Goal: Navigation & Orientation: Find specific page/section

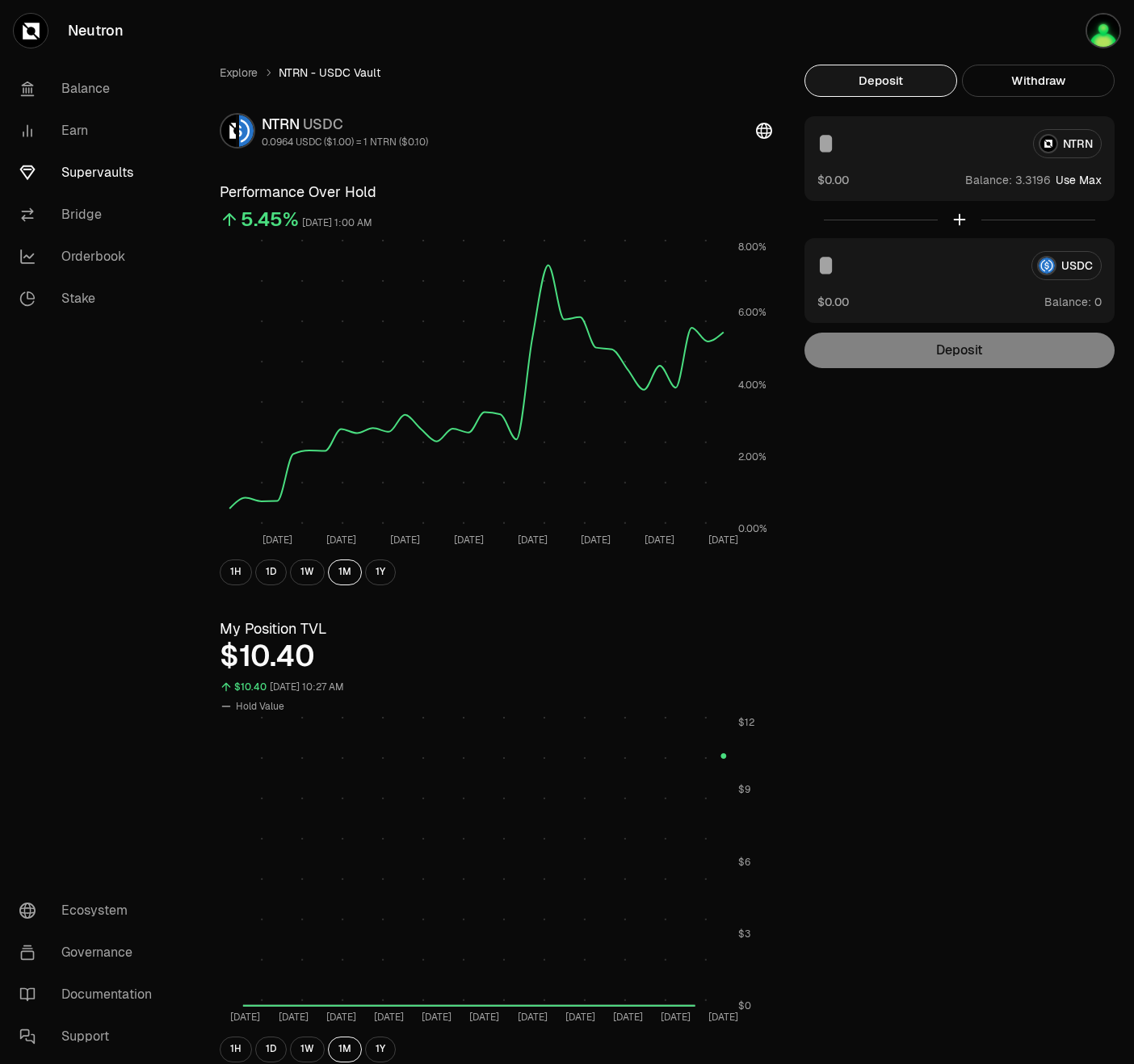
click at [125, 177] on link "Supervaults" at bounding box center [91, 173] width 168 height 42
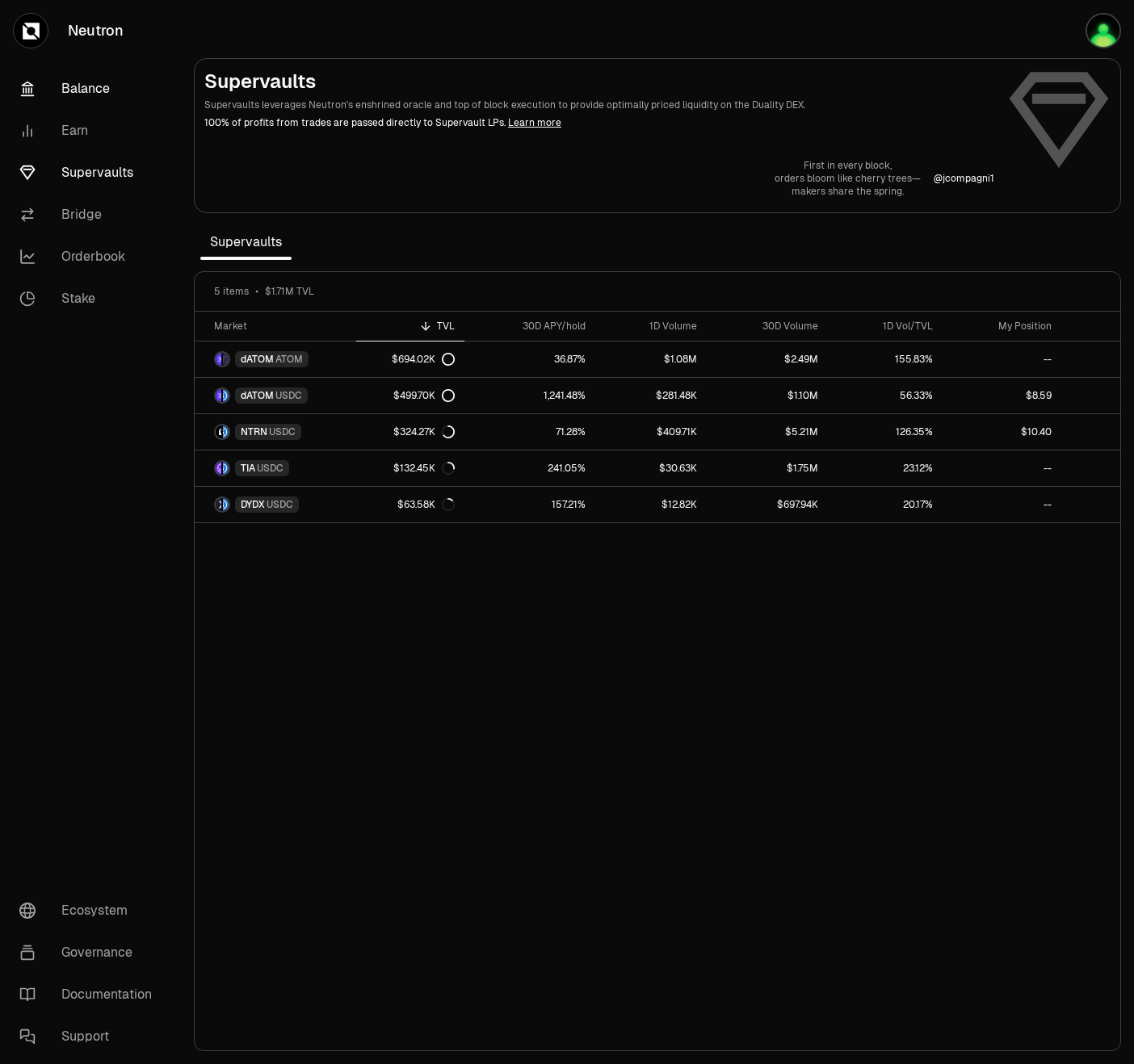
click at [86, 104] on link "Balance" at bounding box center [91, 89] width 168 height 42
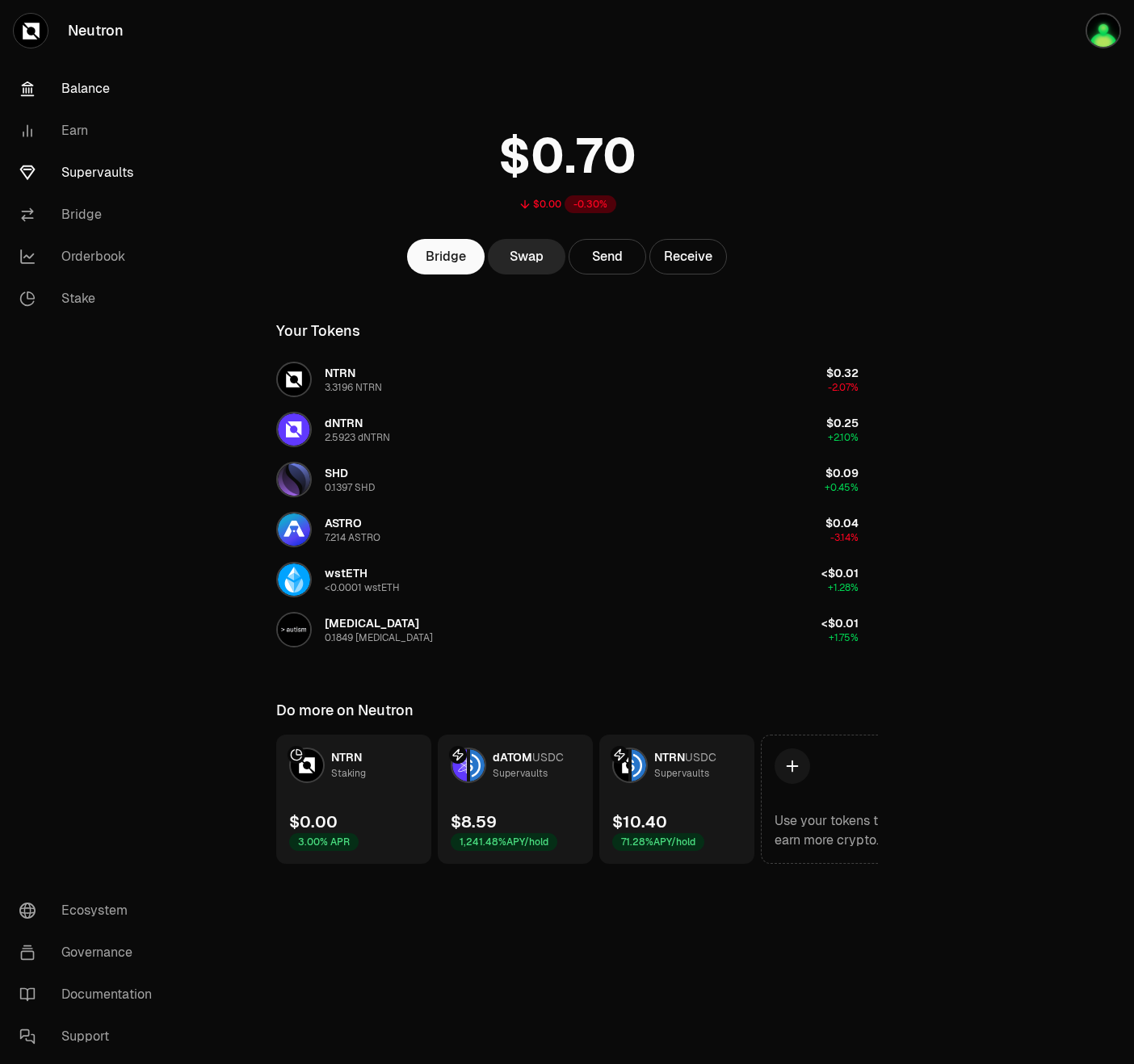
click at [62, 186] on link "Supervaults" at bounding box center [91, 173] width 168 height 42
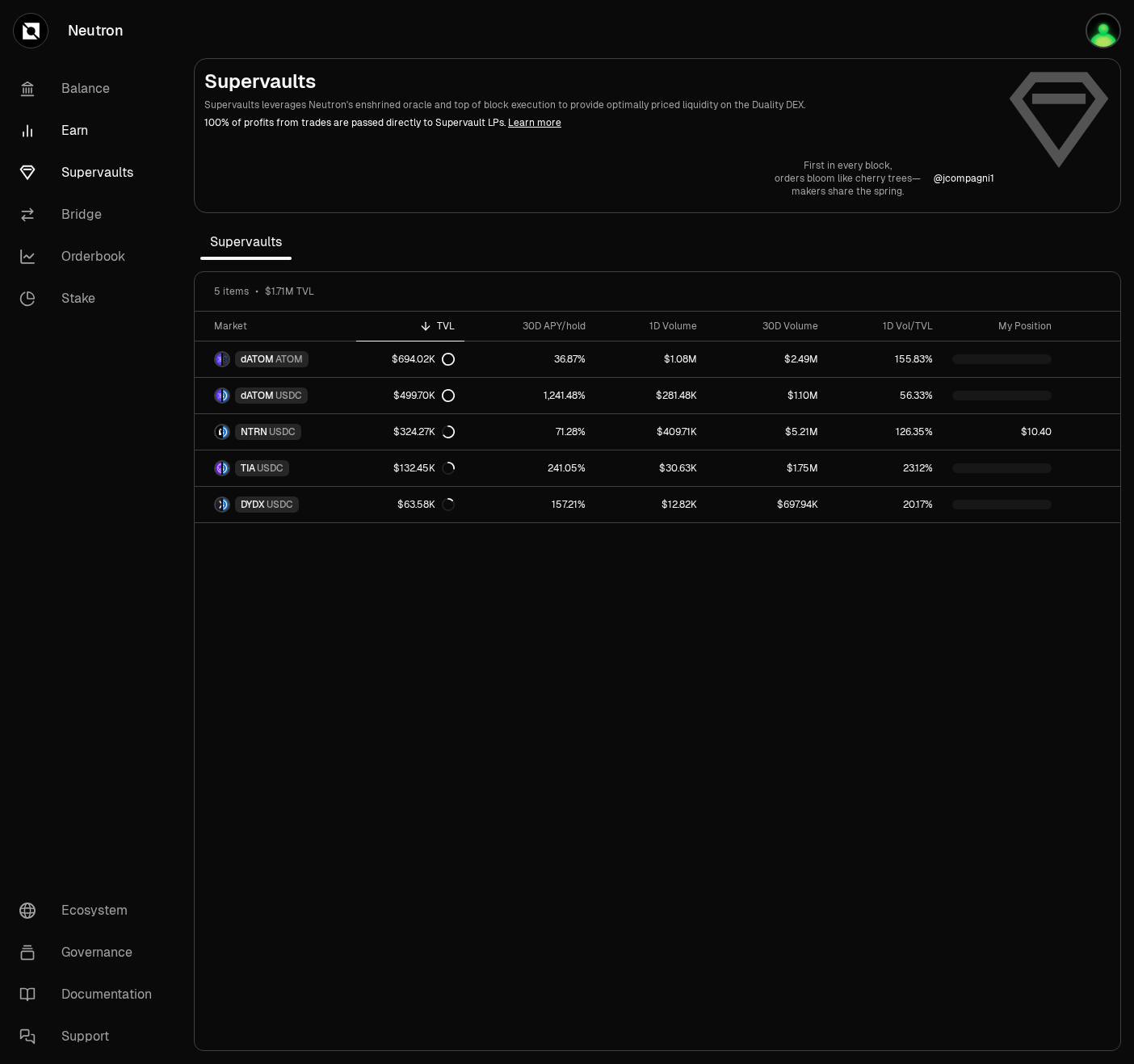
click at [59, 133] on link "Earn" at bounding box center [91, 130] width 168 height 42
click at [89, 137] on link "Earn" at bounding box center [91, 130] width 168 height 42
click at [103, 176] on link "Supervaults" at bounding box center [91, 173] width 168 height 42
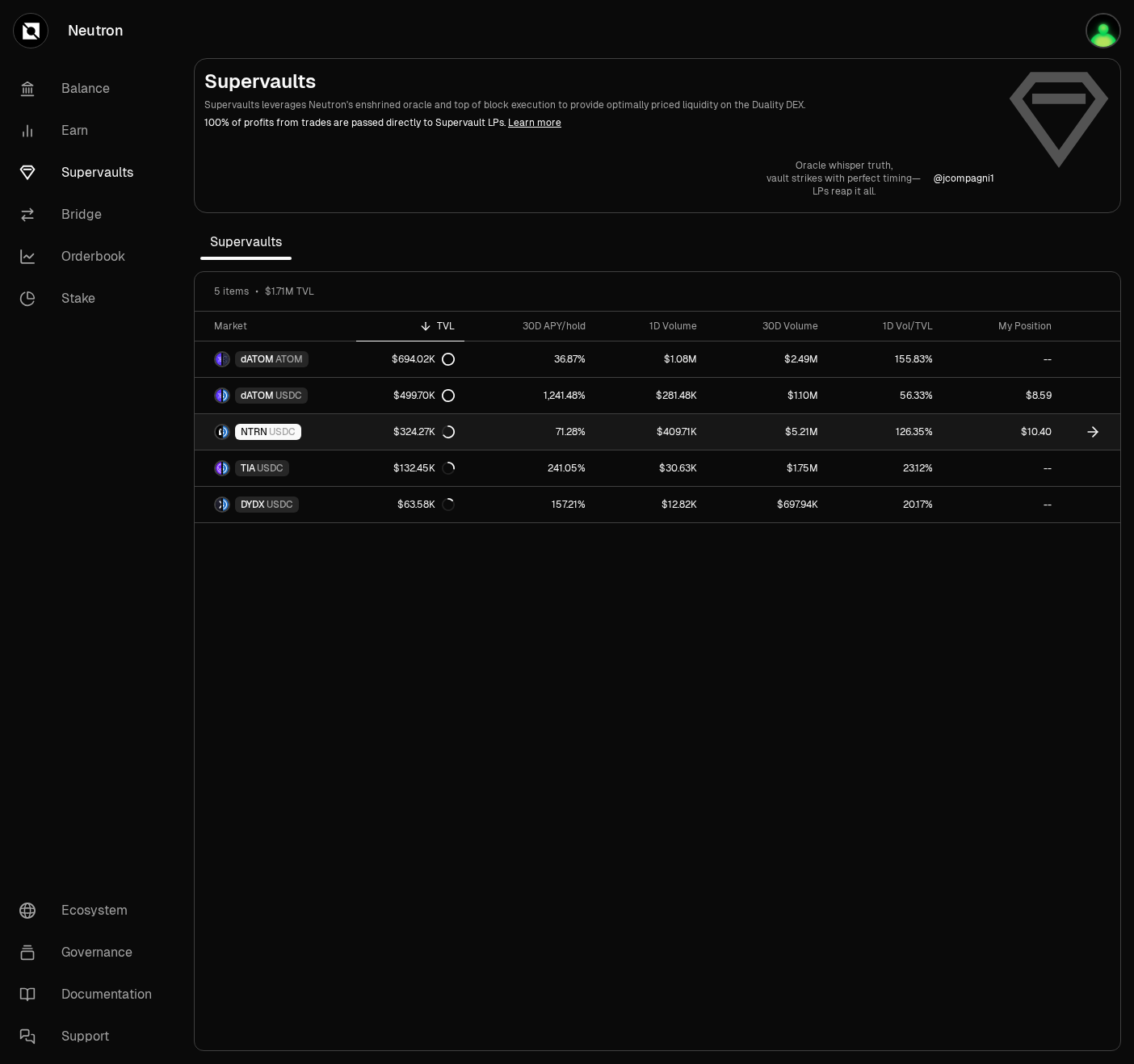
click at [967, 423] on link "$10.40" at bounding box center [1002, 432] width 119 height 35
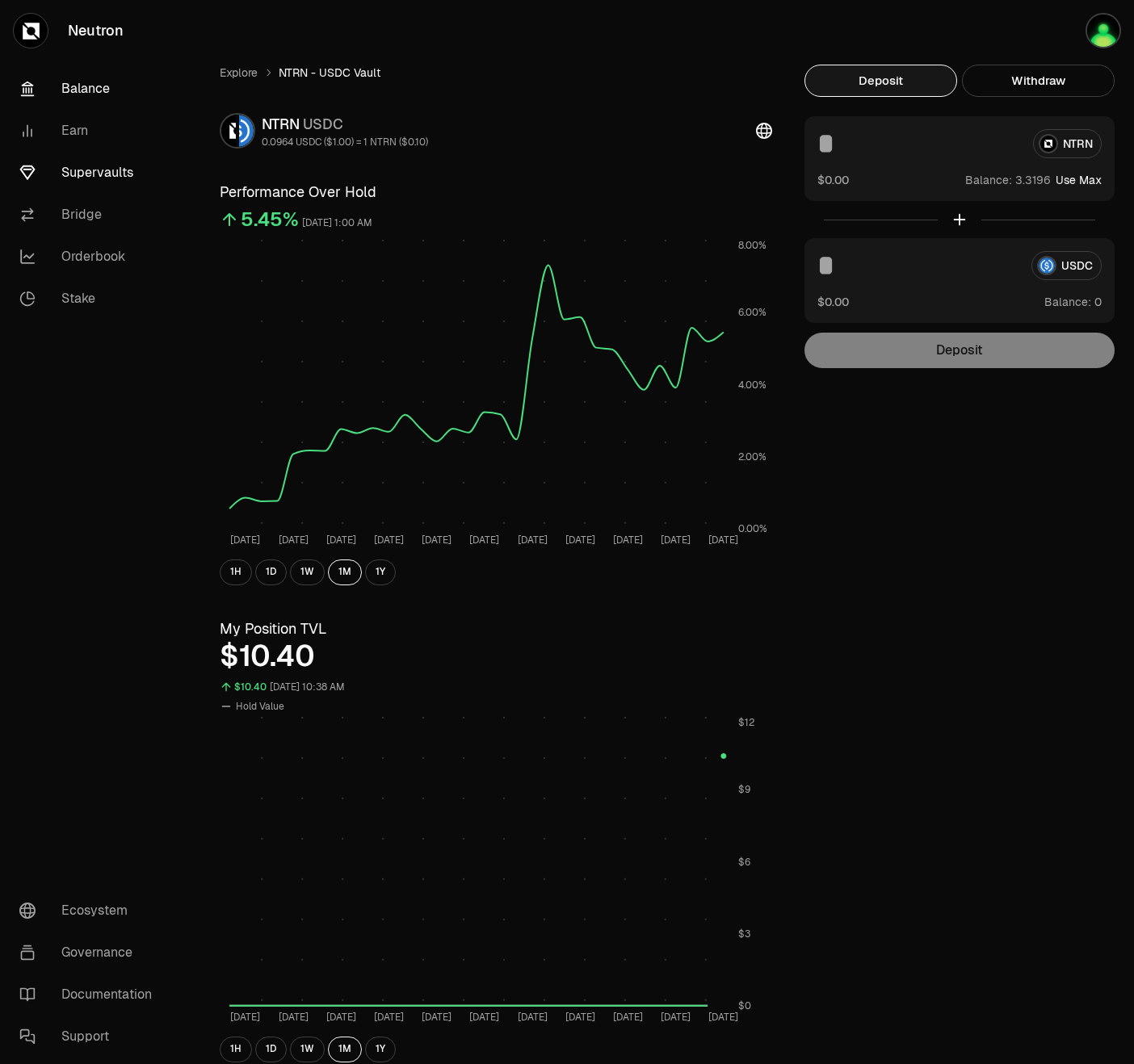
click at [120, 85] on link "Balance" at bounding box center [91, 89] width 168 height 42
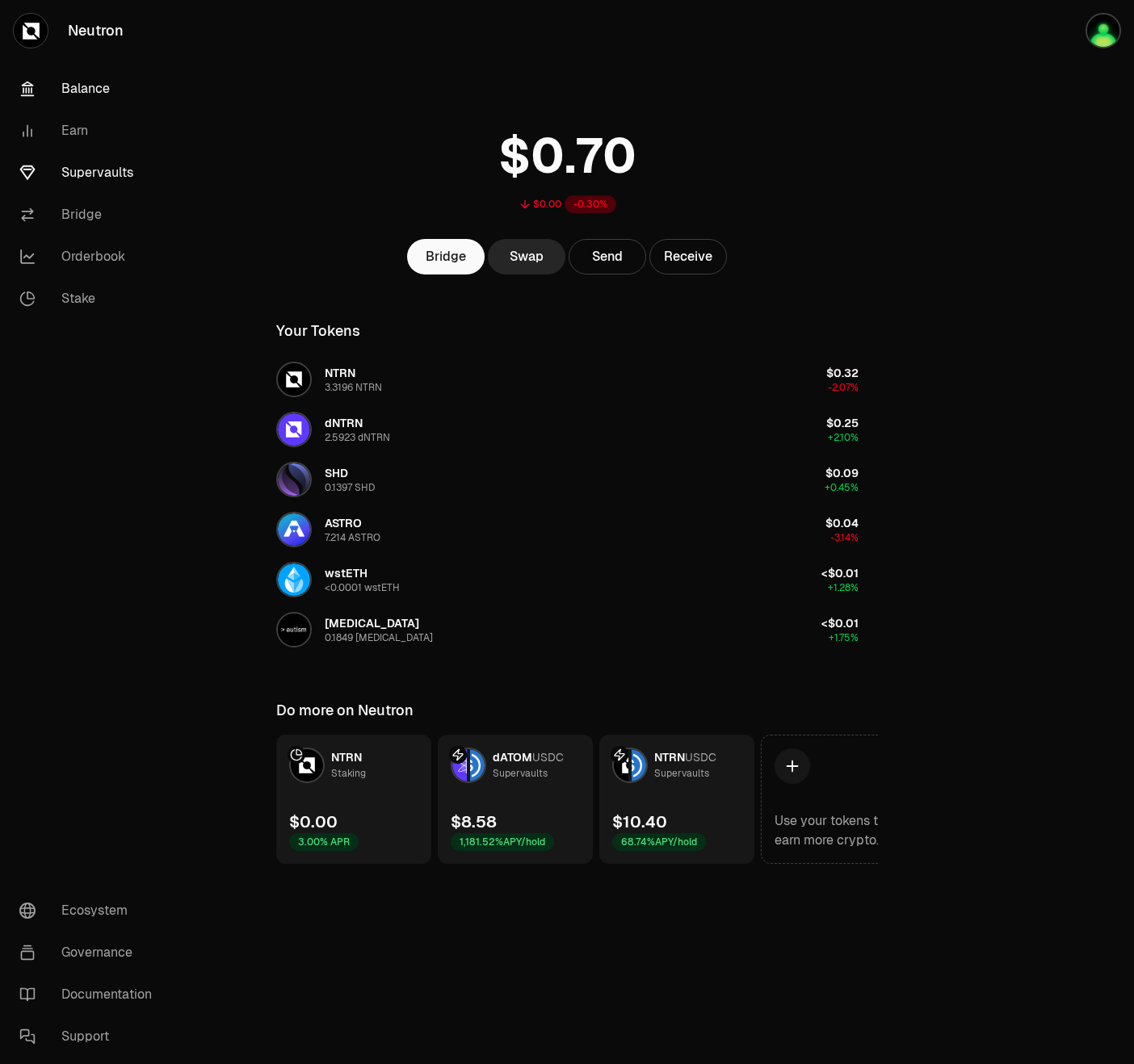
click at [111, 170] on link "Supervaults" at bounding box center [91, 173] width 168 height 42
